Goal: Information Seeking & Learning: Learn about a topic

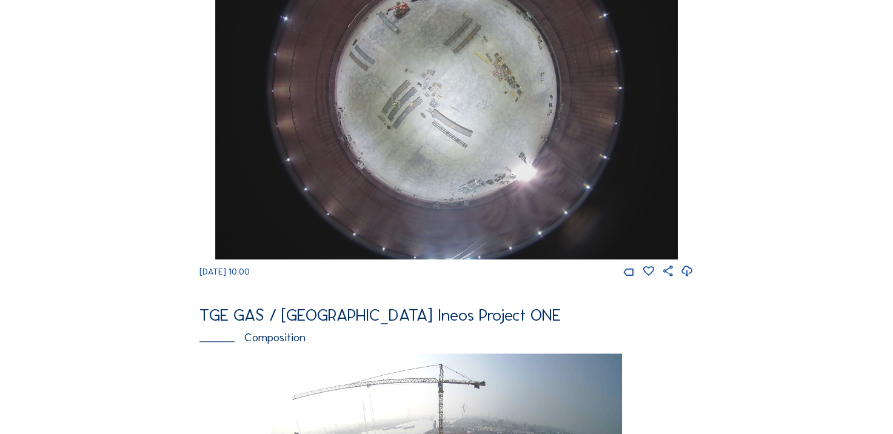
scroll to position [970, 0]
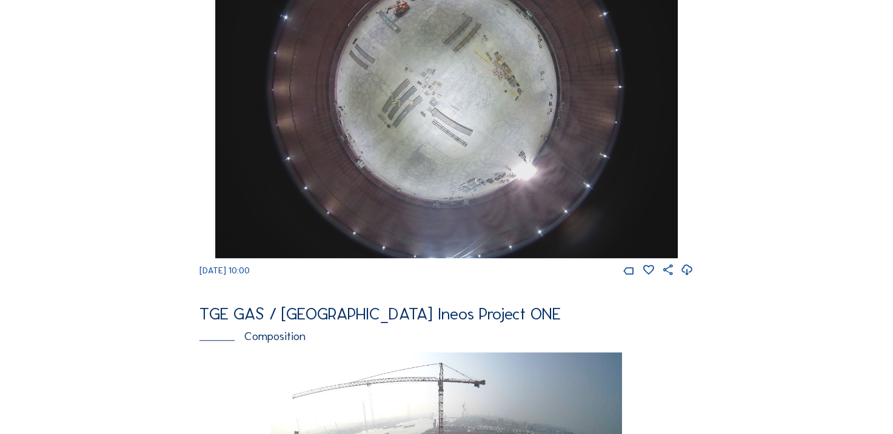
click at [692, 278] on icon at bounding box center [687, 270] width 13 height 16
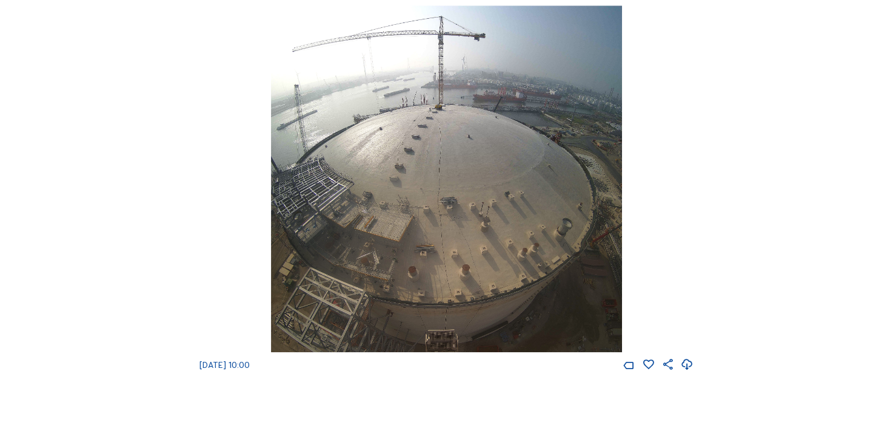
scroll to position [1394, 0]
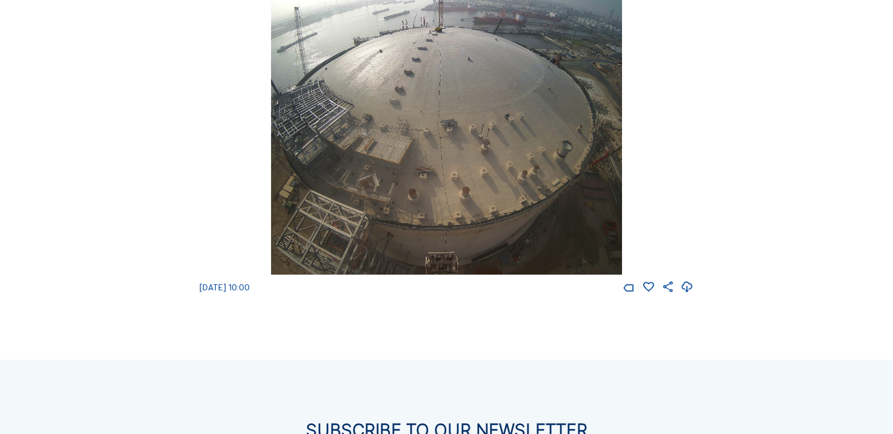
click at [222, 157] on div "We 13 Aug 2025 10:00" at bounding box center [446, 111] width 494 height 366
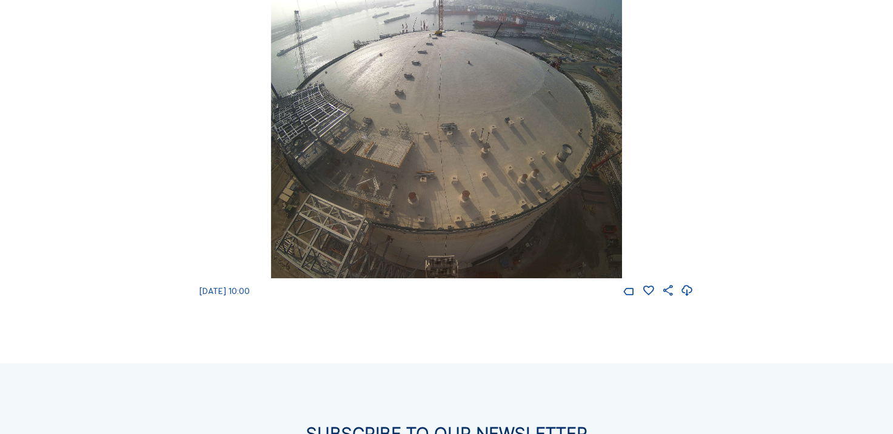
scroll to position [1334, 0]
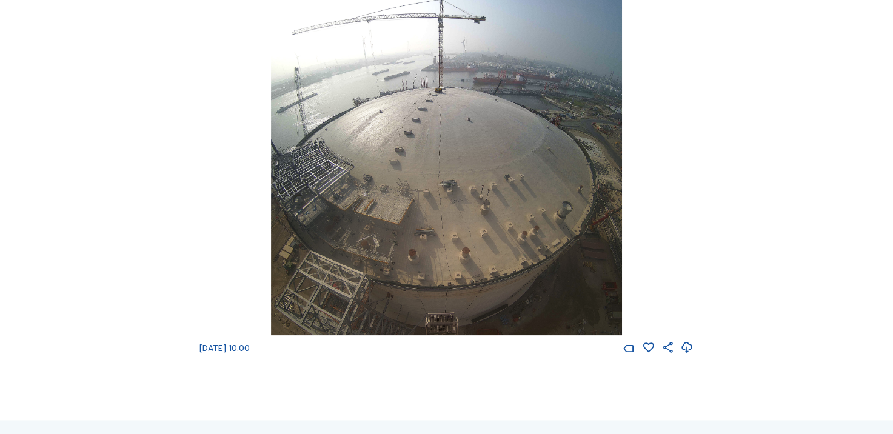
click at [693, 356] on icon at bounding box center [687, 348] width 13 height 16
click at [669, 225] on div "We 13 Aug 2025 10:00" at bounding box center [446, 171] width 494 height 366
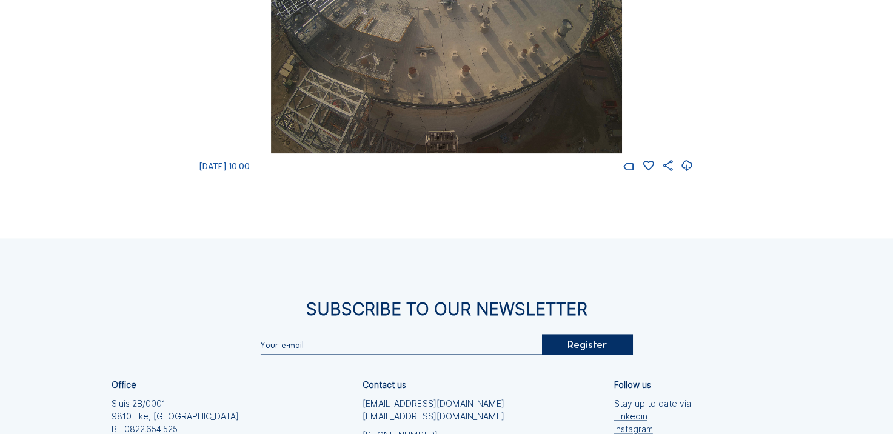
scroll to position [1394, 0]
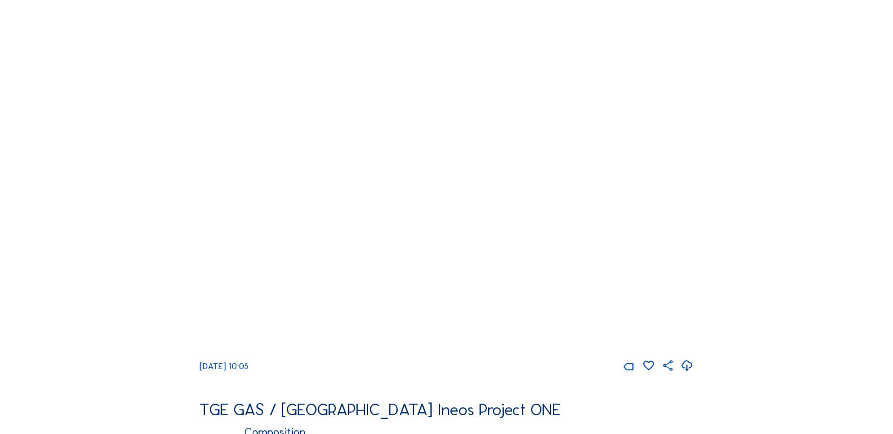
scroll to position [970, 0]
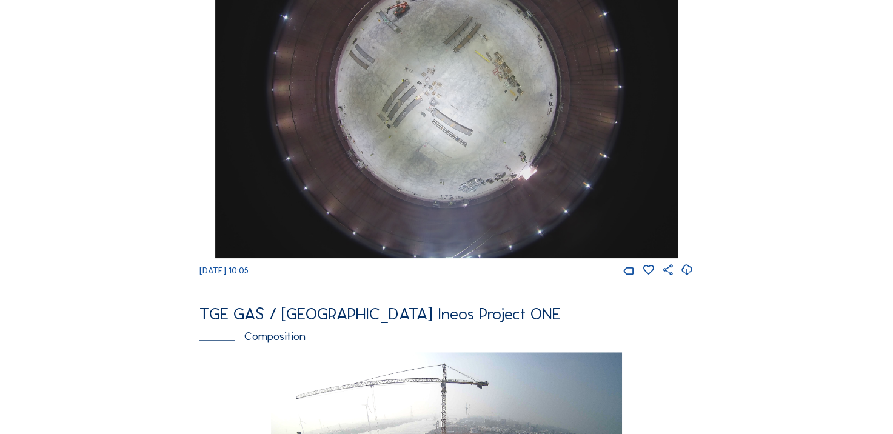
click at [689, 278] on icon at bounding box center [687, 270] width 13 height 16
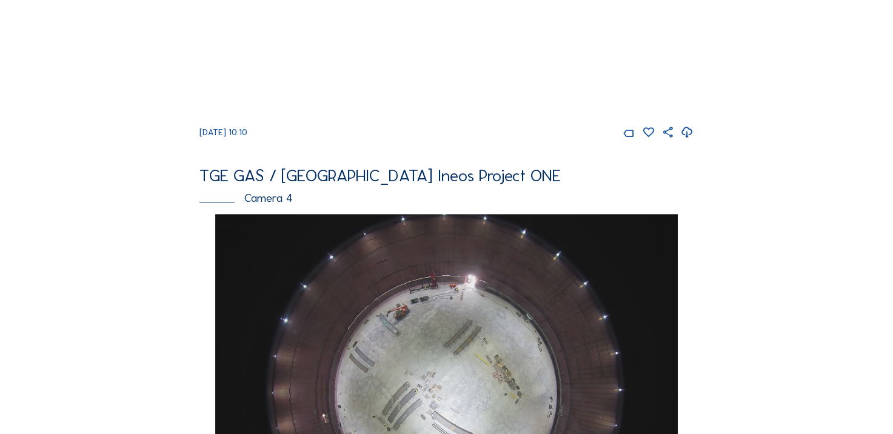
scroll to position [909, 0]
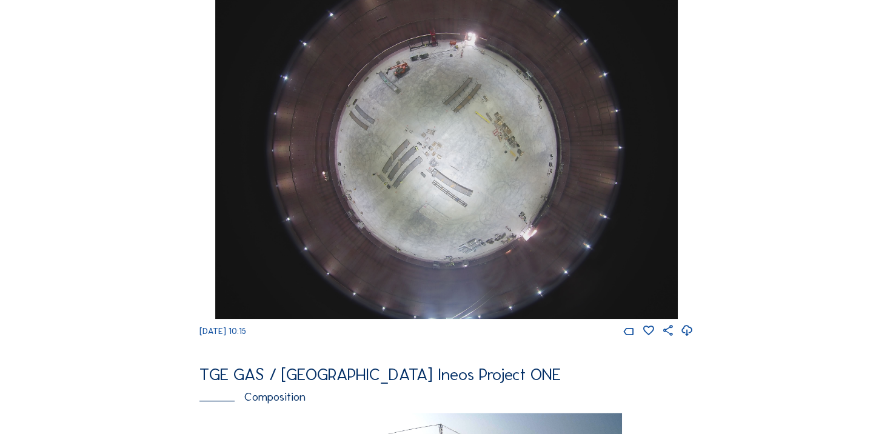
click at [687, 339] on icon at bounding box center [687, 331] width 13 height 16
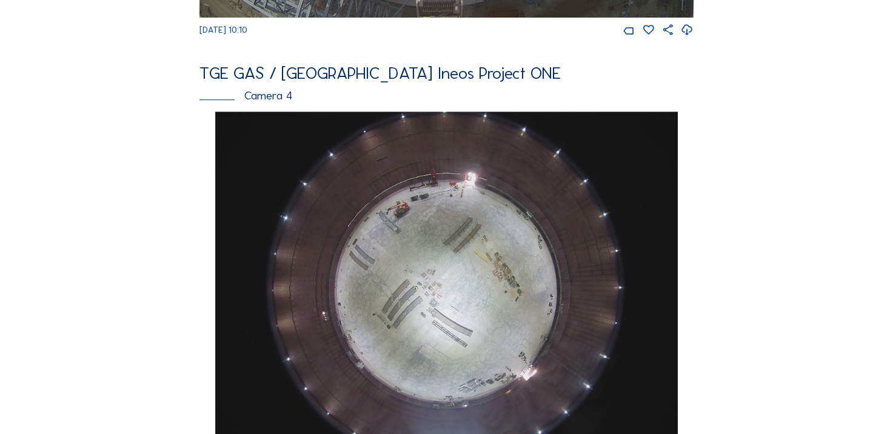
scroll to position [849, 0]
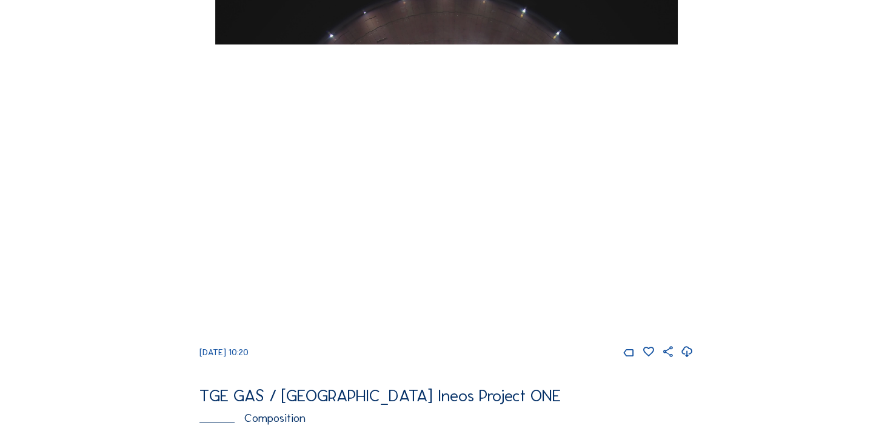
scroll to position [909, 0]
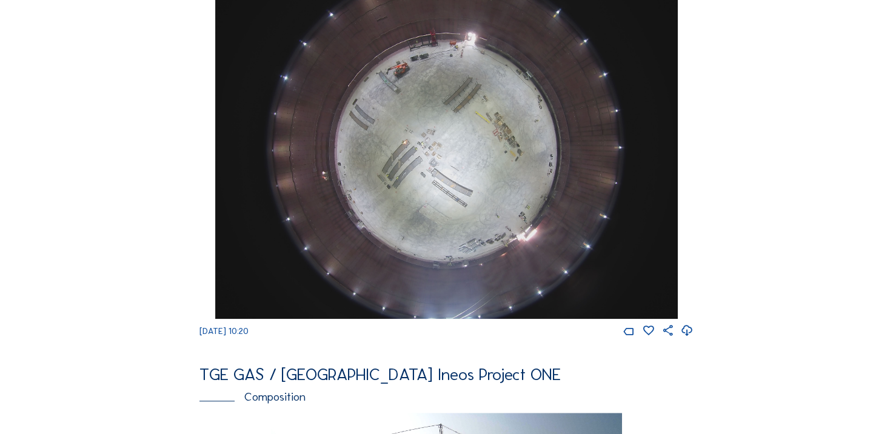
click at [692, 339] on icon at bounding box center [687, 331] width 13 height 16
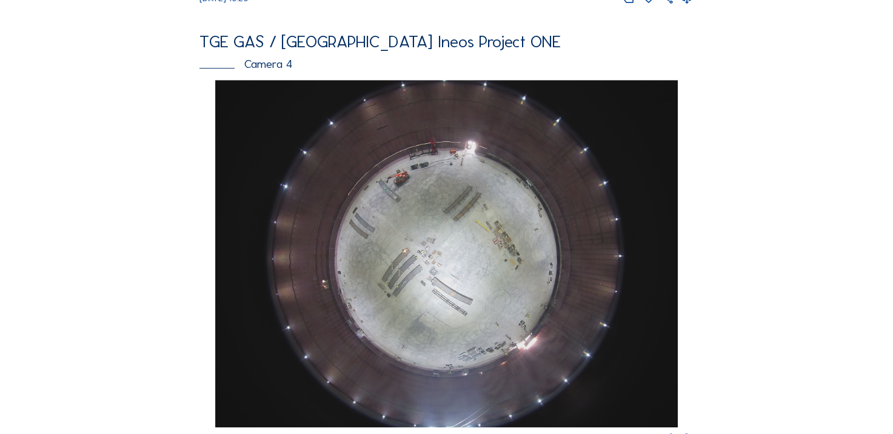
scroll to position [667, 0]
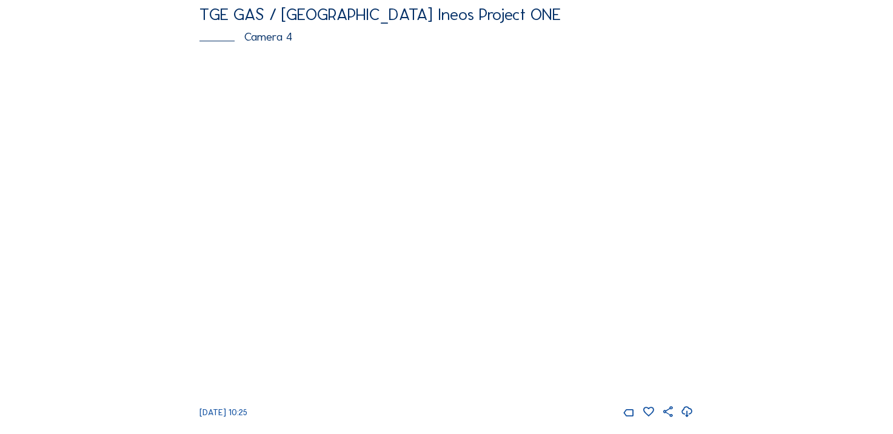
scroll to position [849, 0]
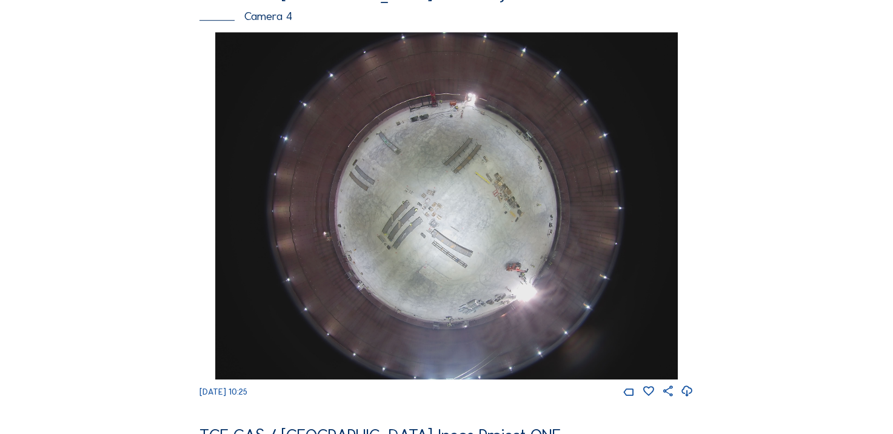
click at [692, 399] on icon at bounding box center [687, 392] width 13 height 16
click at [163, 250] on div "Feed Photo Show Map Search Fullscreen TGE GAS / Antwerpen Ineos Project ONE Cam…" at bounding box center [447, 26] width 670 height 1627
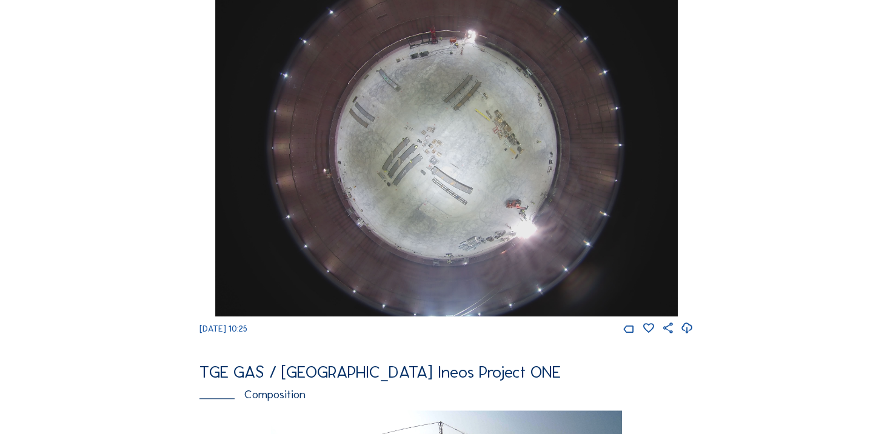
scroll to position [909, 0]
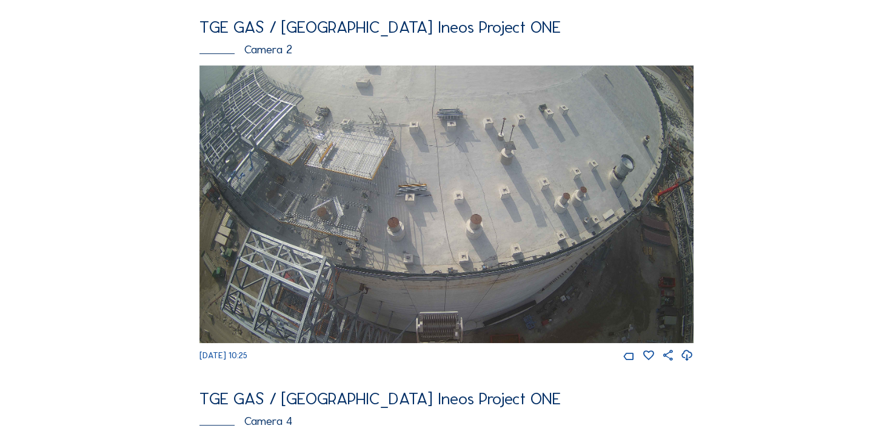
scroll to position [424, 0]
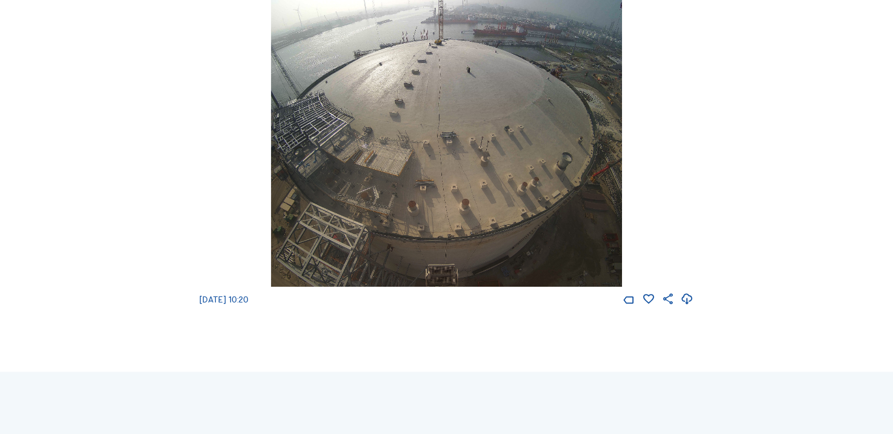
scroll to position [1455, 0]
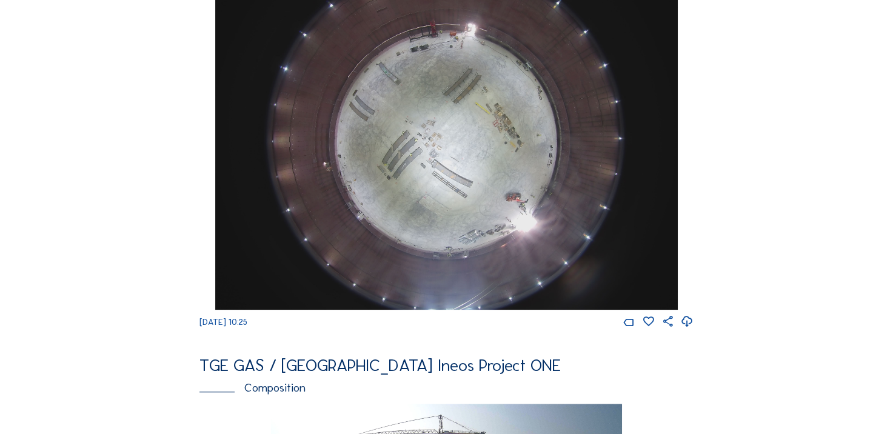
scroll to position [849, 0]
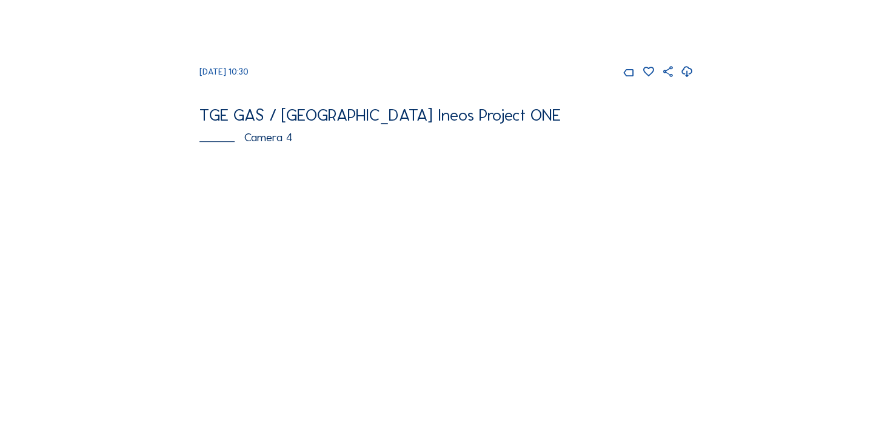
scroll to position [849, 0]
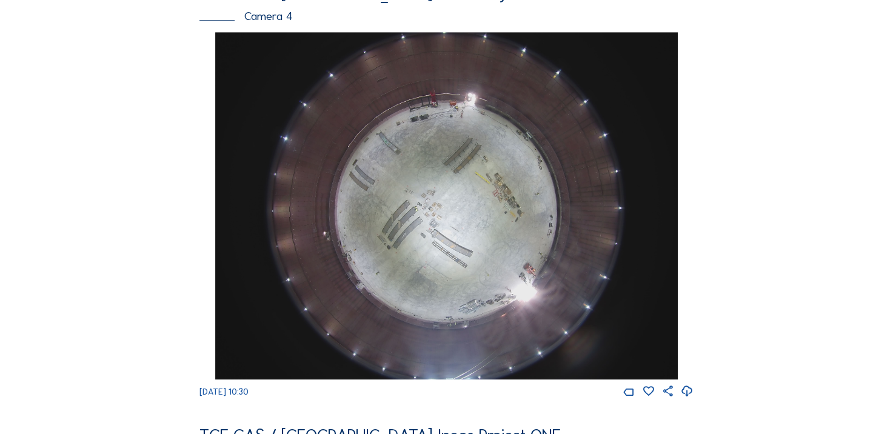
click at [764, 221] on div "Feed Photo Show Map Search Fullscreen TGE GAS / Antwerpen Ineos Project ONE Cam…" at bounding box center [447, 26] width 670 height 1627
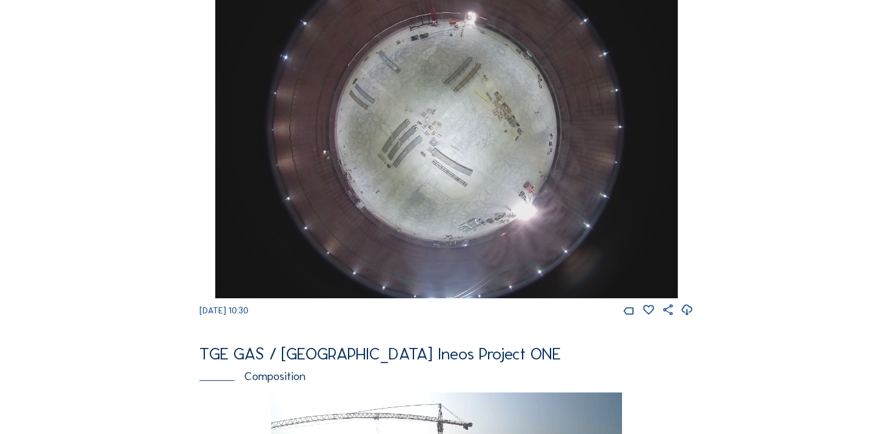
scroll to position [909, 0]
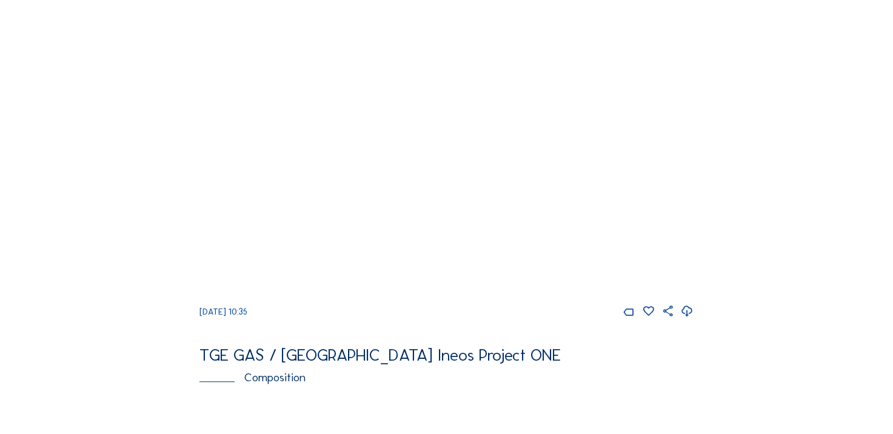
scroll to position [849, 0]
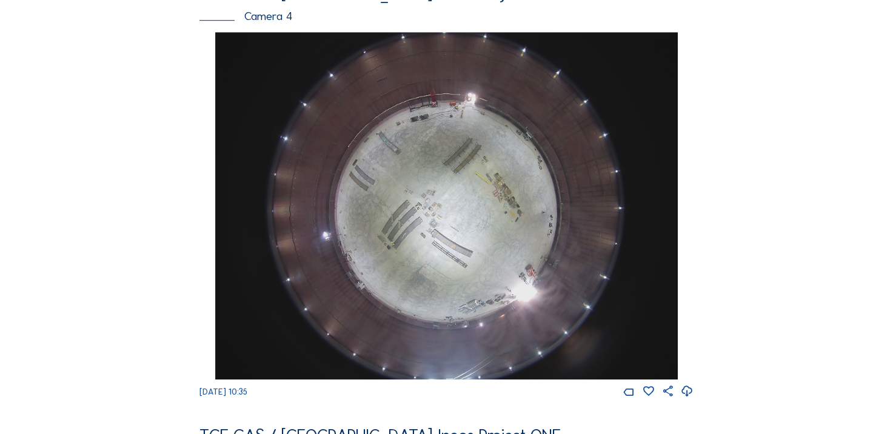
click at [693, 398] on icon at bounding box center [687, 392] width 13 height 16
click at [125, 229] on div "Feed Photo Show Map Search Fullscreen TGE GAS / [GEOGRAPHIC_DATA] Ineos Project…" at bounding box center [447, 26] width 670 height 1627
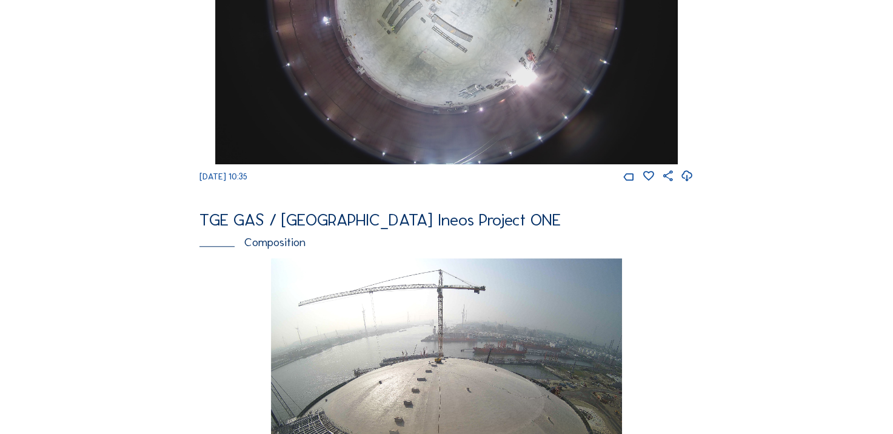
scroll to position [970, 0]
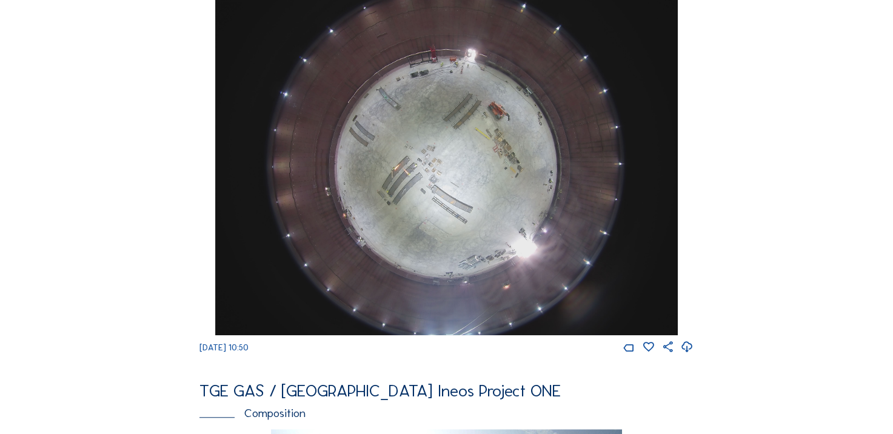
scroll to position [909, 0]
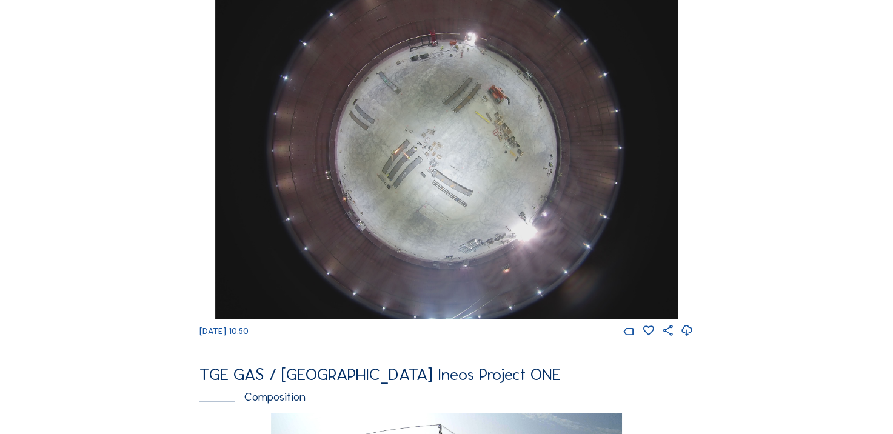
click at [684, 339] on icon at bounding box center [687, 331] width 13 height 16
drag, startPoint x: 29, startPoint y: 219, endPoint x: 88, endPoint y: 246, distance: 64.8
click at [29, 219] on div "Cameras Timelapses My C-Site Feed Photo Show Map Search Fullscreen TGE GAS / [G…" at bounding box center [446, 139] width 893 height 2097
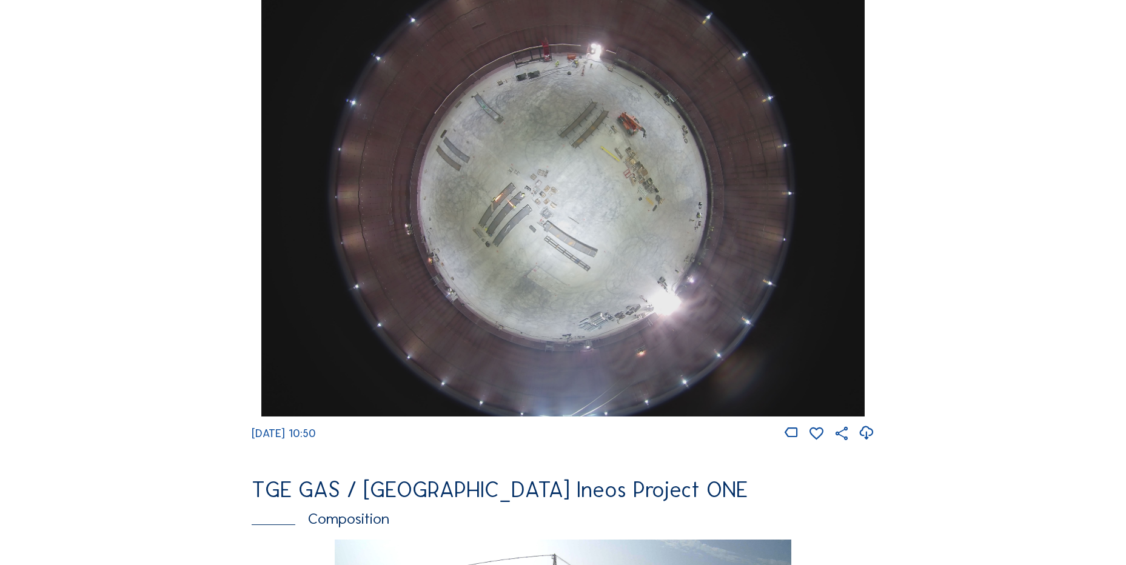
scroll to position [1160, 0]
